Goal: Register for event/course

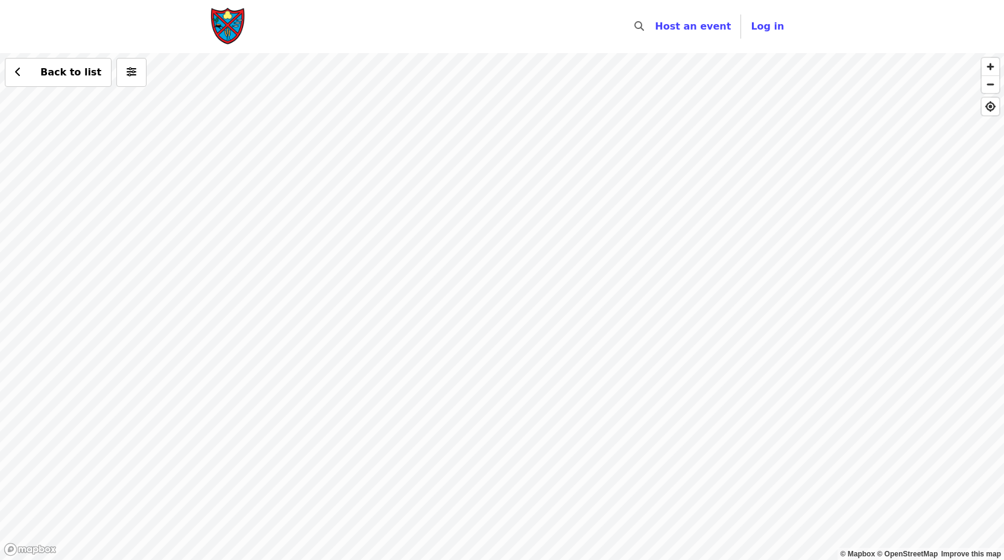
click at [311, 260] on div "Back to list" at bounding box center [502, 306] width 1004 height 507
click at [471, 328] on div "Back to list" at bounding box center [502, 306] width 1004 height 507
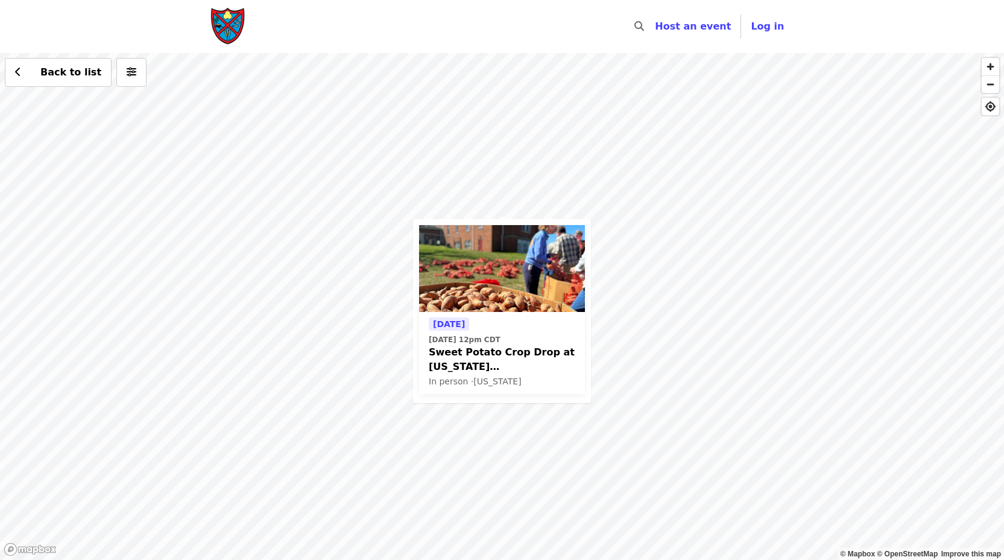
click at [621, 419] on div "[DATE] [DATE] 12pm CDT Sweet Potato Crop Drop at [US_STATE][GEOGRAPHIC_DATA] In…" at bounding box center [502, 306] width 1004 height 507
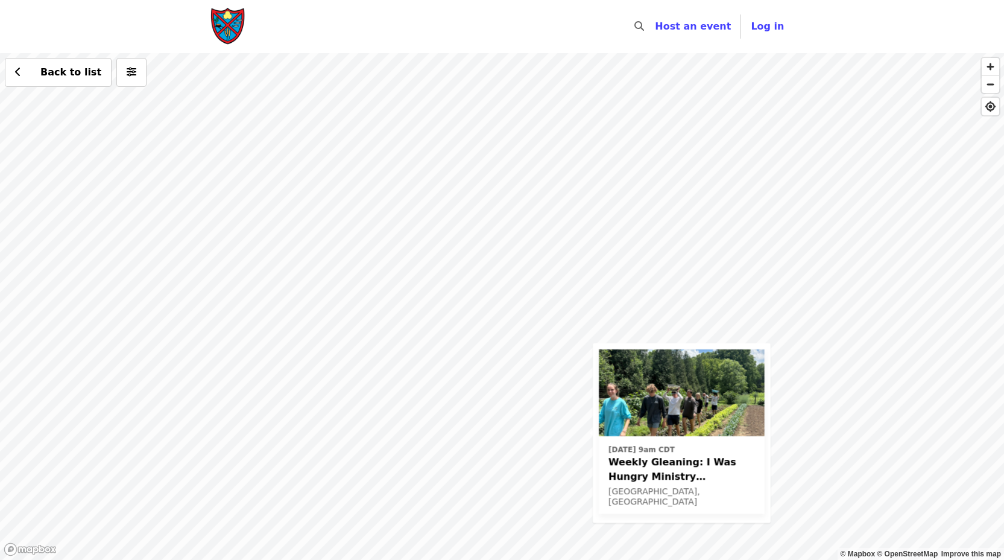
drag, startPoint x: 517, startPoint y: 112, endPoint x: 583, endPoint y: 305, distance: 203.5
click at [586, 310] on div "[DATE] 9am CDT Weekly Gleaning: I Was Hungry Ministry ([GEOGRAPHIC_DATA], [GEOG…" at bounding box center [502, 306] width 1004 height 507
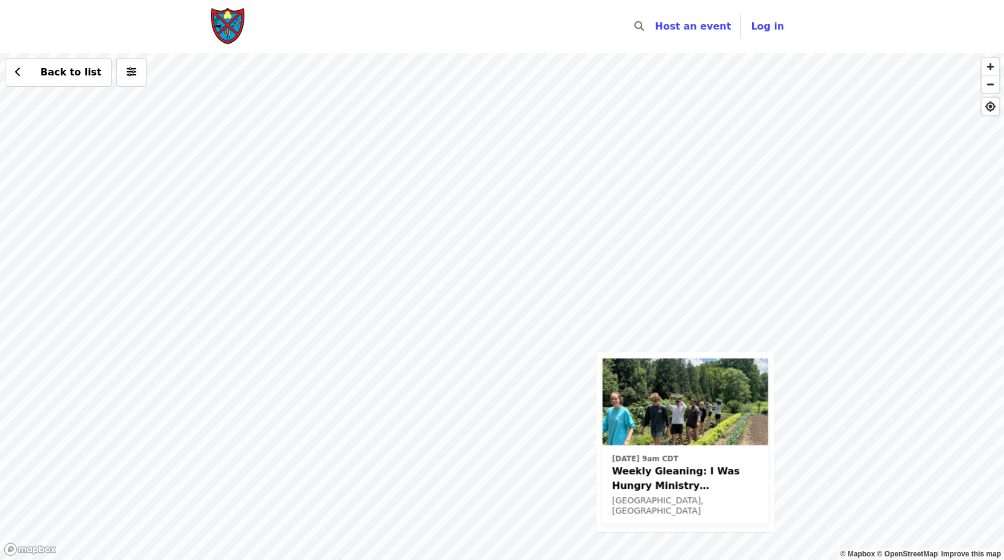
click at [463, 123] on div "[DATE] 9am CDT Weekly Gleaning: I Was Hungry Ministry ([GEOGRAPHIC_DATA], [GEOG…" at bounding box center [502, 306] width 1004 height 507
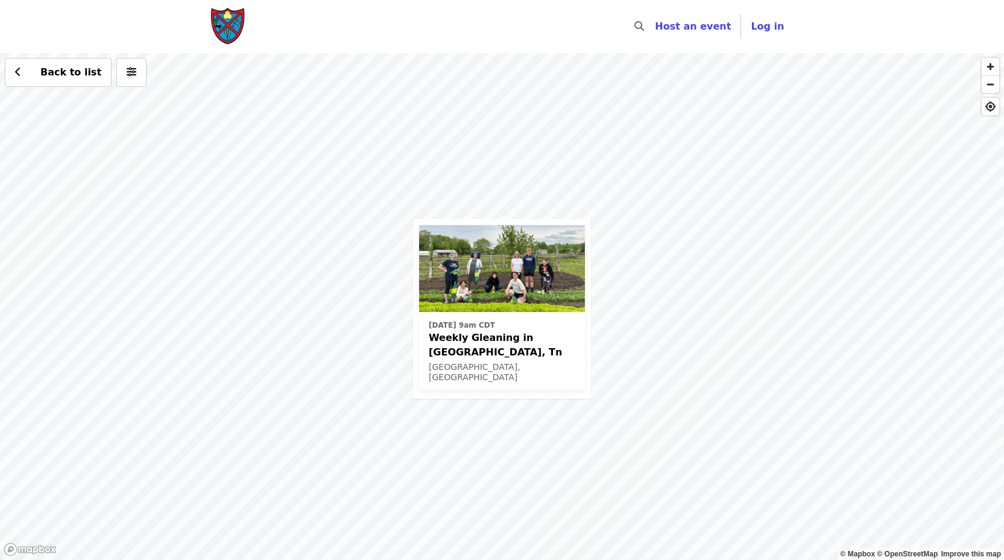
click at [551, 310] on img at bounding box center [502, 268] width 166 height 87
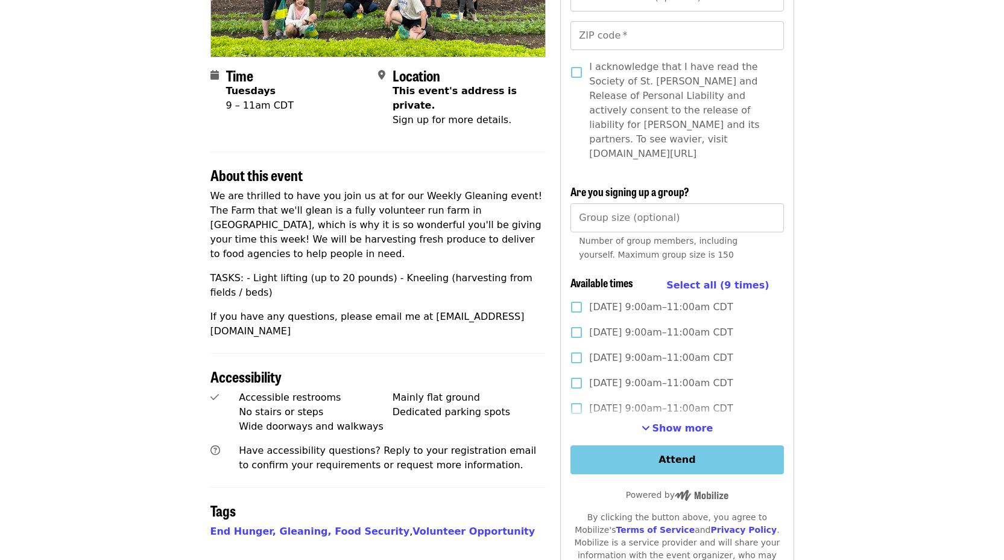
scroll to position [169, 0]
